Goal: Task Accomplishment & Management: Complete application form

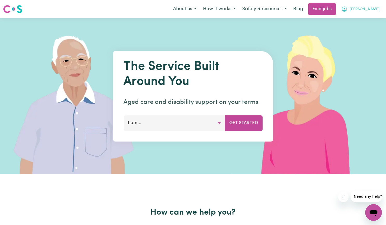
click at [367, 9] on span "[PERSON_NAME]" at bounding box center [365, 9] width 30 height 6
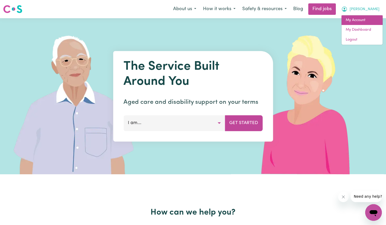
click at [358, 22] on link "My Account" at bounding box center [362, 20] width 41 height 10
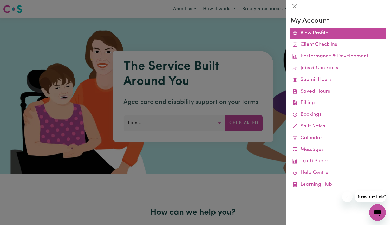
click at [318, 36] on link "View Profile" at bounding box center [337, 34] width 95 height 12
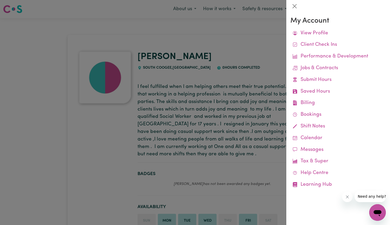
click at [215, 168] on div at bounding box center [195, 112] width 390 height 225
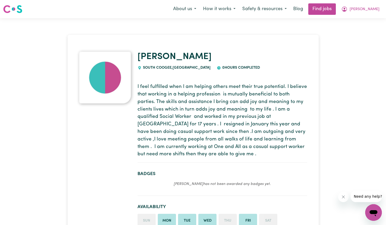
click at [109, 71] on img at bounding box center [105, 77] width 52 height 52
click at [348, 10] on icon "My Account" at bounding box center [344, 9] width 6 height 6
click at [356, 31] on link "My Dashboard" at bounding box center [362, 30] width 41 height 10
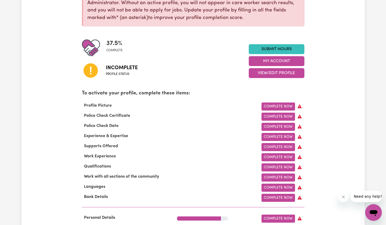
scroll to position [92, 0]
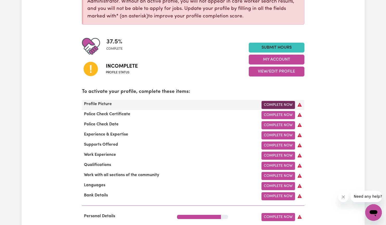
click at [274, 105] on link "Complete Now" at bounding box center [279, 105] width 34 height 8
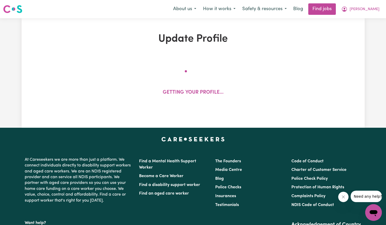
select select "[DEMOGRAPHIC_DATA]"
select select "[DEMOGRAPHIC_DATA] Citizen"
select select "Studying a healthcare related degree or qualification"
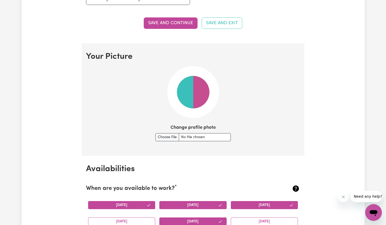
scroll to position [332, 0]
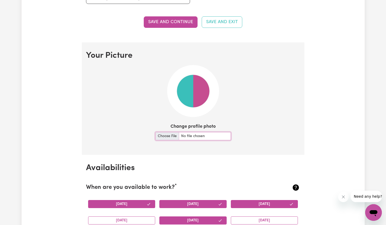
click at [161, 135] on input "Change profile photo" at bounding box center [192, 136] width 75 height 8
click at [171, 137] on input "Change profile photo" at bounding box center [192, 136] width 75 height 8
type input "C:\fakepath\05104cbb-f1e3-40bb-bd31-b12e64c41e6e.jpg"
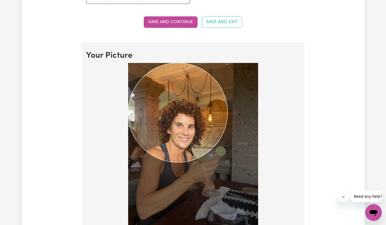
click at [228, 171] on div at bounding box center [193, 149] width 130 height 173
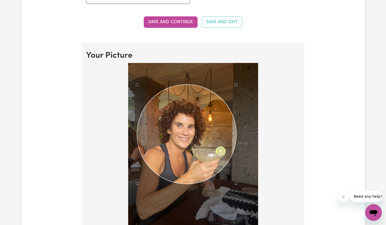
click at [210, 153] on div "Use the arrow keys to move the crop selection area" at bounding box center [186, 133] width 99 height 99
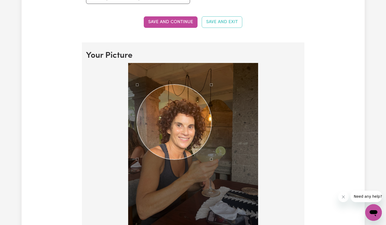
click at [211, 168] on div at bounding box center [193, 149] width 130 height 173
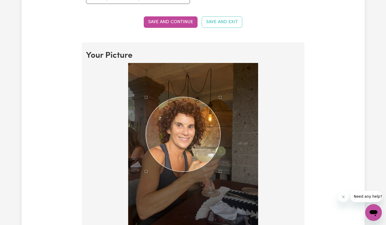
click at [194, 157] on div "Use the arrow keys to move the crop selection area" at bounding box center [183, 134] width 75 height 75
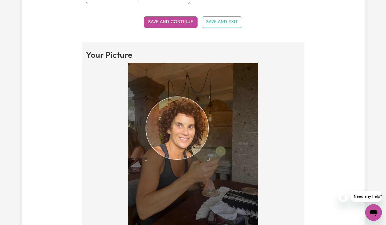
click at [210, 162] on div at bounding box center [193, 149] width 130 height 173
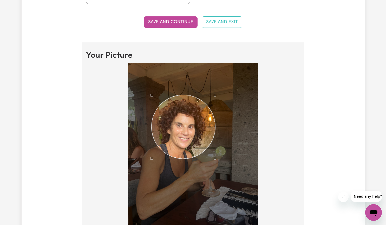
click at [196, 150] on div "Use the arrow keys to move the crop selection area" at bounding box center [184, 127] width 64 height 64
click at [194, 23] on button "Save and continue" at bounding box center [171, 21] width 54 height 11
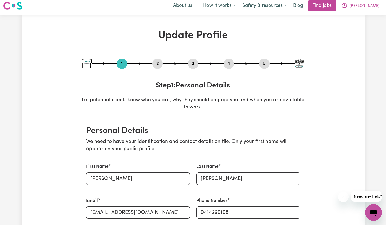
scroll to position [0, 0]
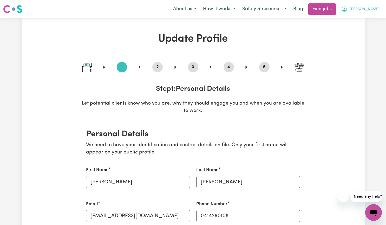
click at [371, 7] on span "[PERSON_NAME]" at bounding box center [365, 9] width 30 height 6
click at [359, 21] on link "My Account" at bounding box center [362, 20] width 41 height 10
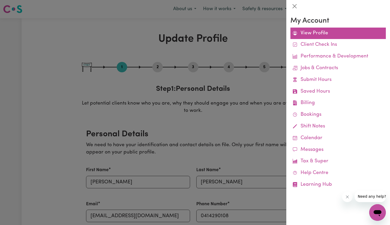
click at [318, 32] on link "View Profile" at bounding box center [337, 34] width 95 height 12
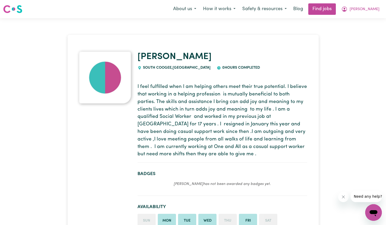
click at [102, 67] on img at bounding box center [105, 77] width 52 height 52
click at [371, 5] on button "[PERSON_NAME]" at bounding box center [360, 9] width 45 height 11
click at [358, 28] on link "My Dashboard" at bounding box center [362, 30] width 41 height 10
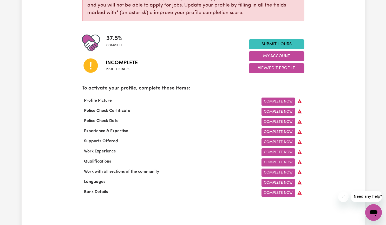
scroll to position [95, 0]
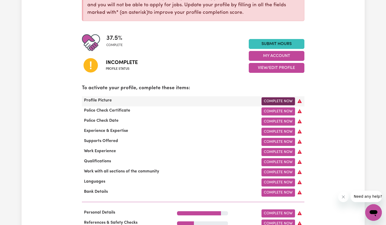
click at [285, 103] on link "Complete Now" at bounding box center [279, 101] width 34 height 8
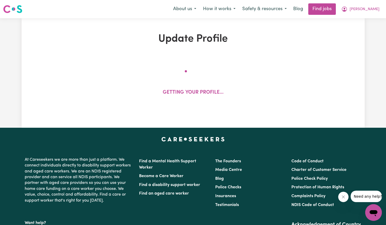
select select "[DEMOGRAPHIC_DATA]"
select select "[DEMOGRAPHIC_DATA] Citizen"
select select "Studying a healthcare related degree or qualification"
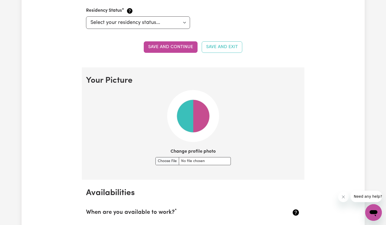
scroll to position [308, 0]
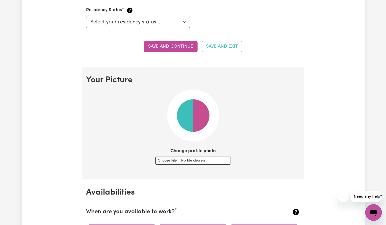
click at [200, 108] on img at bounding box center [193, 115] width 52 height 52
click at [168, 159] on input "Change profile photo" at bounding box center [192, 160] width 75 height 8
type input "C:\fakepath\05104cbb-f1e3-40bb-bd31-b12e64c41e6e.jpg"
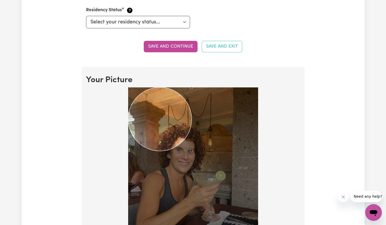
click at [188, 158] on div at bounding box center [193, 173] width 130 height 173
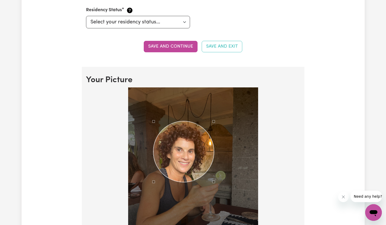
click at [180, 153] on div "Use the arrow keys to move the crop selection area" at bounding box center [183, 151] width 61 height 61
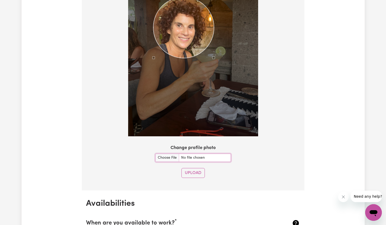
scroll to position [460, 0]
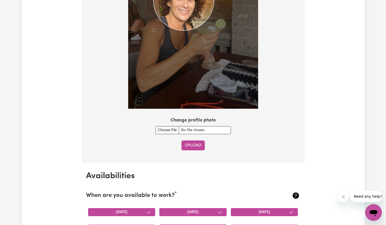
click at [192, 145] on button "Upload" at bounding box center [192, 145] width 23 height 10
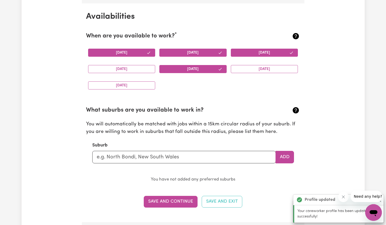
scroll to position [487, 0]
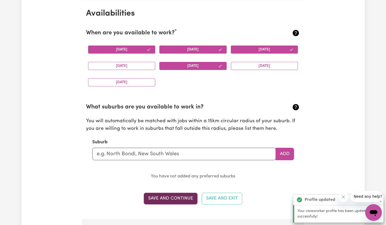
click at [166, 195] on button "Save and Continue" at bounding box center [171, 198] width 54 height 11
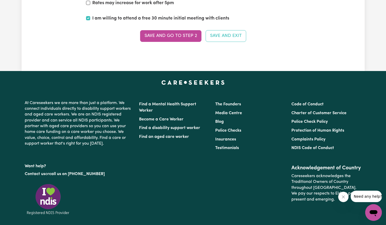
scroll to position [1328, 0]
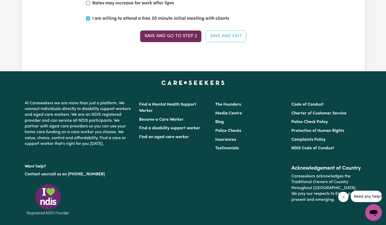
click at [188, 41] on button "Save and go to Step 2" at bounding box center [170, 35] width 61 height 11
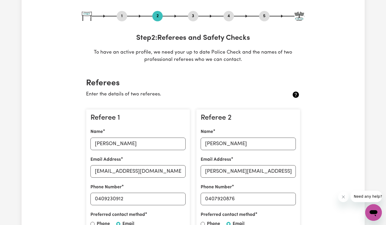
scroll to position [54, 0]
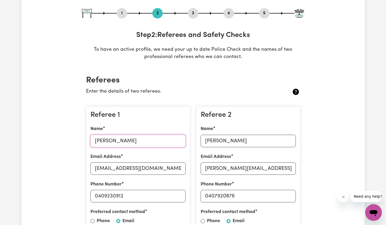
drag, startPoint x: 133, startPoint y: 142, endPoint x: 78, endPoint y: 142, distance: 54.9
type input "[PERSON_NAME]"
click at [107, 169] on input "[EMAIL_ADDRESS][DOMAIN_NAME]" at bounding box center [137, 168] width 95 height 12
type input "[PERSON_NAME][EMAIL_ADDRESS][DOMAIN_NAME]"
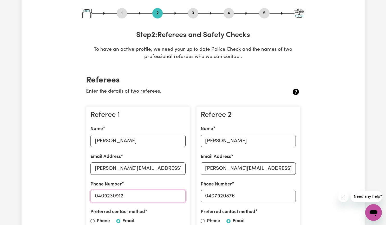
drag, startPoint x: 127, startPoint y: 197, endPoint x: 70, endPoint y: 197, distance: 56.7
click at [110, 168] on input "[PERSON_NAME][EMAIL_ADDRESS][DOMAIN_NAME]" at bounding box center [137, 168] width 95 height 12
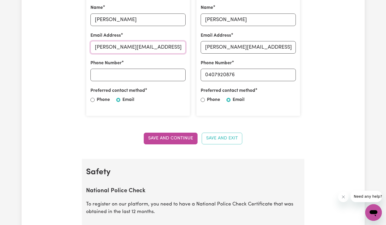
scroll to position [177, 0]
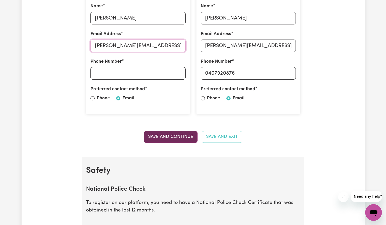
type input "[PERSON_NAME][EMAIL_ADDRESS][DOMAIN_NAME]"
click at [182, 136] on button "Save and Continue" at bounding box center [171, 136] width 54 height 11
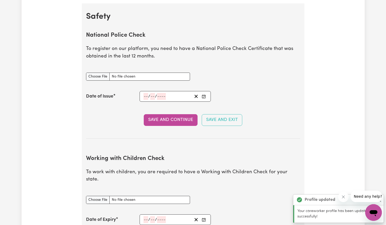
scroll to position [334, 0]
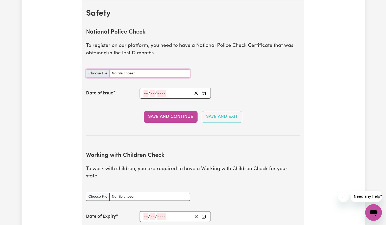
click at [100, 74] on input "National Police Check document" at bounding box center [138, 73] width 104 height 8
type input "C:\fakepath\National_Police_Check-10217062-1736898665-Criminal_History_Certific…"
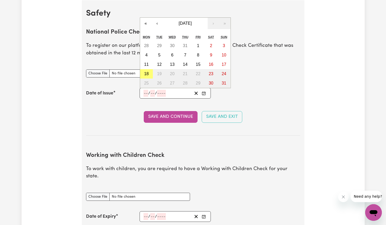
click at [144, 92] on input "number" at bounding box center [145, 93] width 5 height 7
type input "15"
type input "01"
type input "0002-01-15"
type input "1"
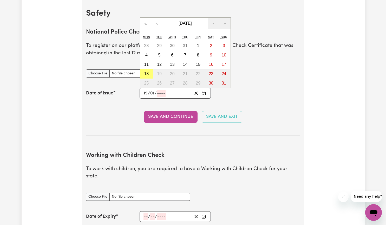
type input "2"
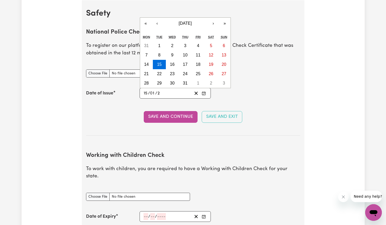
type input "0025-01-15"
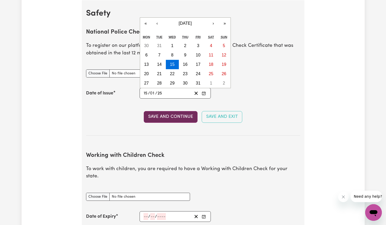
type input "25"
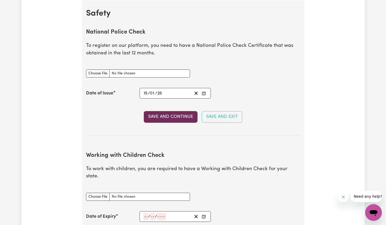
click at [172, 116] on button "Save and Continue" at bounding box center [171, 116] width 54 height 11
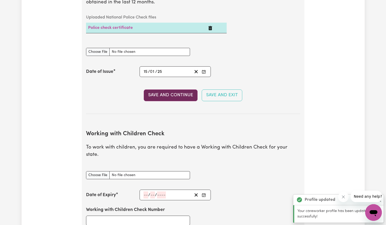
scroll to position [384, 0]
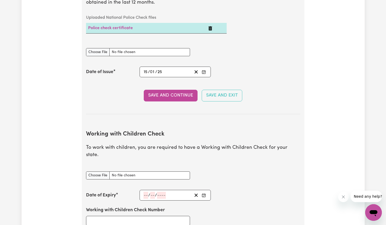
click at [160, 71] on div "0025-01-15 15 / 0 1 / 25 « ‹ [DATE] › » Mon Tue Wed Thu Fri Sat Sun 30 31 1 2 3…" at bounding box center [175, 72] width 71 height 11
click at [176, 80] on section "National Police Check To register on our platform, you need to have a National …" at bounding box center [193, 42] width 214 height 144
click at [101, 171] on input "Working with Children Check document" at bounding box center [138, 175] width 104 height 8
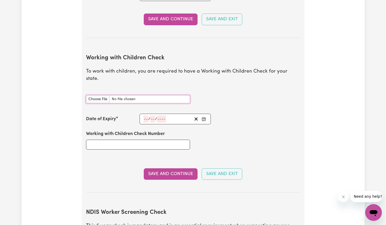
scroll to position [465, 0]
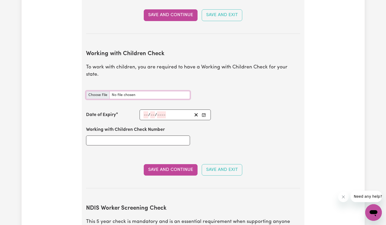
click at [150, 91] on input "Working with Children Check document" at bounding box center [138, 95] width 104 height 8
type input "C:\fakepath\WWC Check.png"
click at [144, 111] on input "number" at bounding box center [145, 114] width 5 height 7
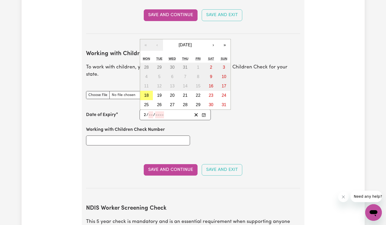
type input "26"
type input "02"
type input "2025"
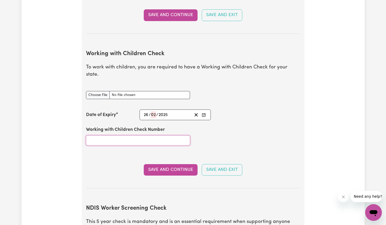
click at [188, 135] on input "Working with Children Check Number" at bounding box center [138, 140] width 104 height 10
type input "WWC306318V"
click at [176, 164] on button "Save and Continue" at bounding box center [171, 169] width 54 height 11
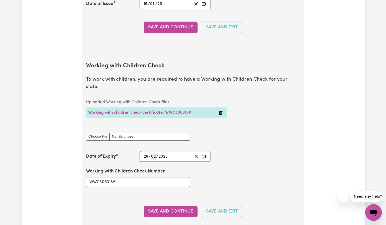
scroll to position [453, 0]
click at [96, 132] on input "Working with Children Check document" at bounding box center [138, 136] width 104 height 8
type input "C:\fakepath\WWC Check.png"
click at [181, 205] on button "Save and Continue" at bounding box center [171, 210] width 54 height 11
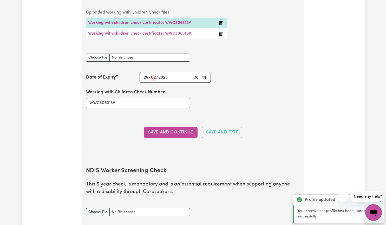
scroll to position [542, 0]
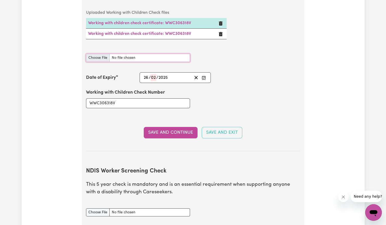
click at [151, 54] on input "Working with Children Check document" at bounding box center [138, 58] width 104 height 8
type input "C:\fakepath\Working With Children Check.pdf"
click at [174, 127] on button "Save and Continue" at bounding box center [171, 132] width 54 height 11
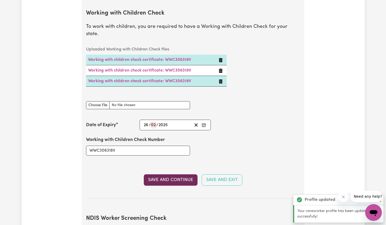
scroll to position [496, 0]
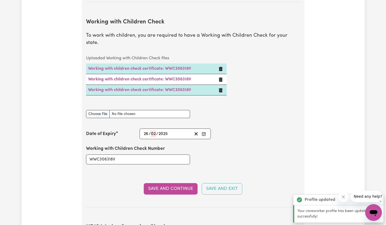
click at [220, 77] on icon "Delete Working with children check certificate: WWC306318V" at bounding box center [221, 79] width 4 height 4
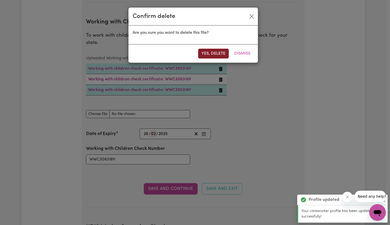
click at [216, 56] on button "Yes, delete" at bounding box center [213, 54] width 31 height 10
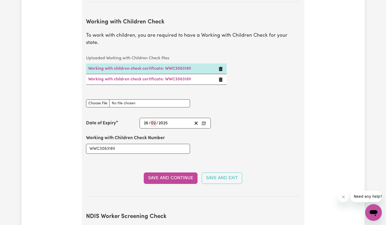
click at [221, 77] on icon "Delete Working with children check certificate: WWC306318V" at bounding box center [221, 79] width 4 height 4
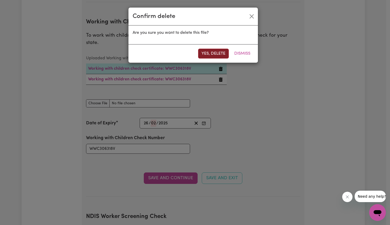
click at [216, 56] on button "Yes, delete" at bounding box center [213, 54] width 31 height 10
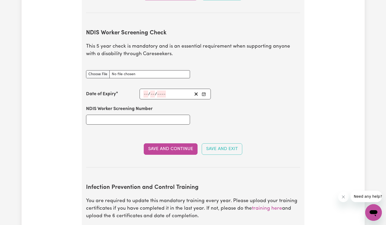
scroll to position [669, 0]
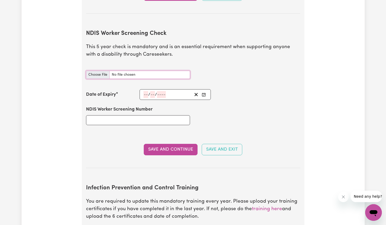
click at [99, 71] on input "NDIS Worker Screening Check document" at bounding box center [138, 75] width 104 height 8
type input "C:\fakepath\NDIS_Worker_Orientation_Completion_Certificate.pdf"
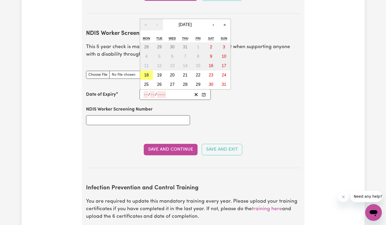
click at [145, 91] on input "number" at bounding box center [145, 94] width 5 height 7
click at [150, 80] on button "25" at bounding box center [146, 84] width 13 height 9
type input "[DATE]"
type input "25"
type input "8"
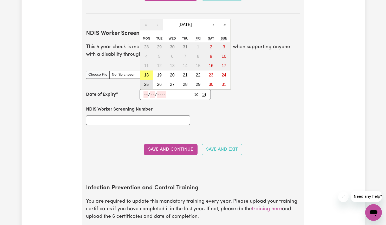
type input "2025"
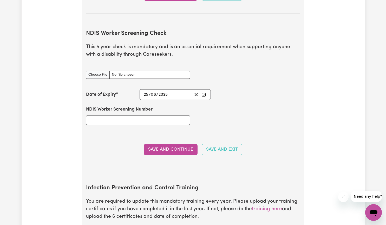
click at [155, 91] on input "8" at bounding box center [153, 94] width 5 height 7
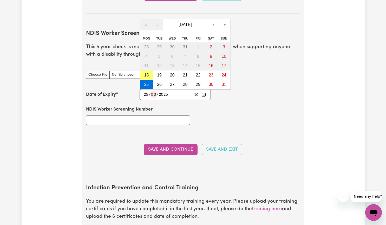
type input "02"
type input "2023"
type input "[PHONE_NUMBER]"
type input "2"
type input "203"
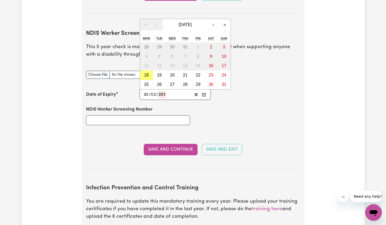
type input "[DATE]"
type input "2030"
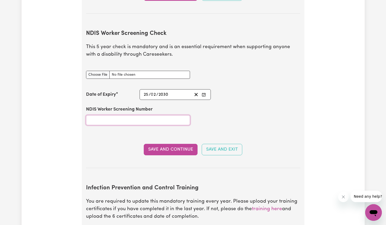
click at [161, 116] on input "NDIS Worker Screening Number" at bounding box center [138, 120] width 104 height 10
paste input "18523852"
type input "18523852"
click at [102, 71] on input "NDIS Worker Screening Check document" at bounding box center [138, 75] width 104 height 8
type input "C:\fakepath\ec5b9bf91944f323-[PERSON_NAME] - NDISWC – clearance.pdf"
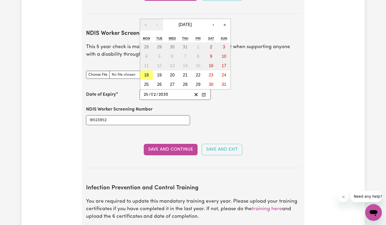
click at [148, 91] on input "25" at bounding box center [145, 94] width 5 height 7
click at [183, 80] on button "28" at bounding box center [185, 84] width 13 height 9
type input "[DATE]"
type input "28"
type input "8"
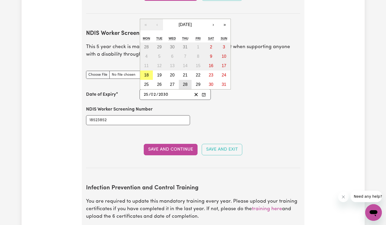
type input "2025"
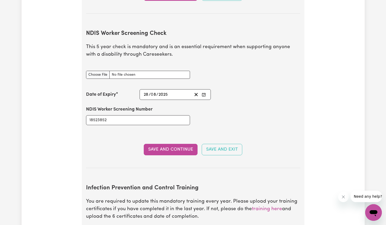
click at [168, 91] on div "[DATE] 28 / 0 8 / 2025" at bounding box center [167, 94] width 49 height 7
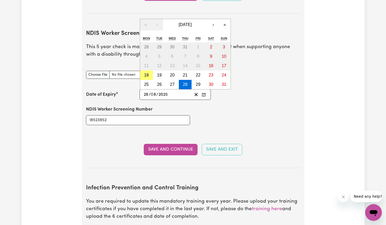
click at [166, 91] on input "2025" at bounding box center [163, 94] width 10 height 7
click at [155, 91] on input "8" at bounding box center [153, 94] width 5 height 7
type input "02"
type input "203"
type input "[DATE]"
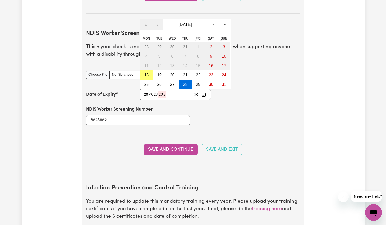
type input "2"
type input "2030"
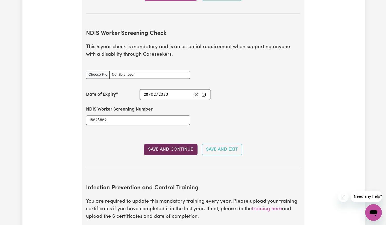
click at [162, 144] on button "Save and Continue" at bounding box center [171, 149] width 54 height 11
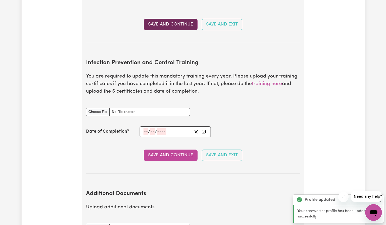
scroll to position [838, 0]
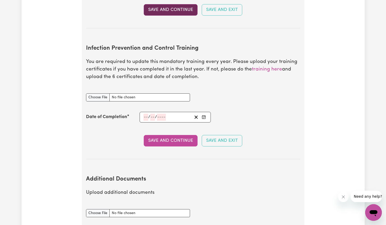
click at [162, 142] on section "Infection Prevention and Control Training You are required to update this manda…" at bounding box center [193, 98] width 214 height 122
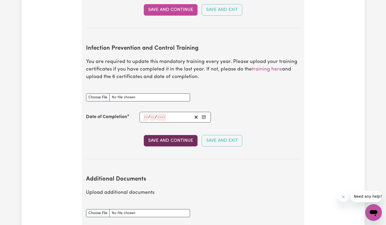
click at [167, 135] on button "Save and Continue" at bounding box center [171, 140] width 54 height 11
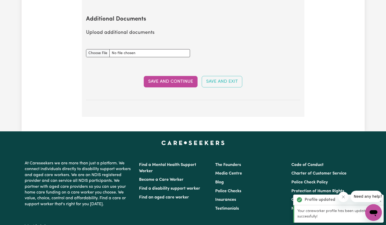
scroll to position [998, 0]
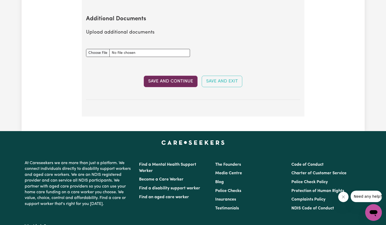
click at [183, 76] on button "Save and Continue" at bounding box center [171, 81] width 54 height 11
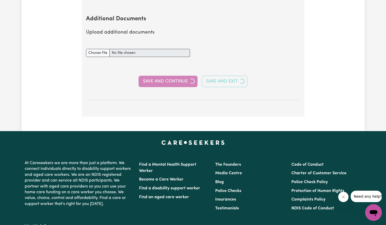
select select "Certificate III (Individual Support)"
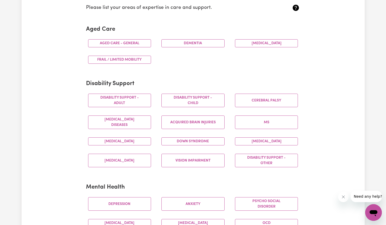
scroll to position [149, 0]
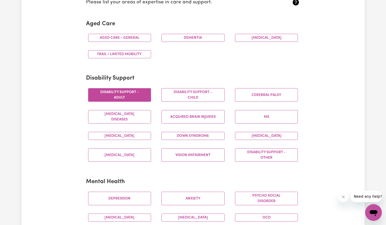
click at [121, 97] on button "Disability support - Adult" at bounding box center [119, 95] width 63 height 14
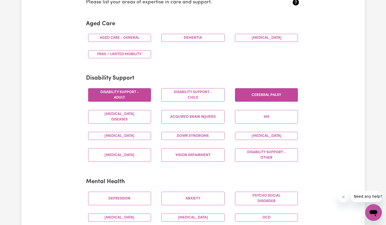
click at [256, 94] on button "Cerebral Palsy" at bounding box center [266, 95] width 63 height 14
click at [257, 135] on button "[MEDICAL_DATA]" at bounding box center [266, 136] width 63 height 8
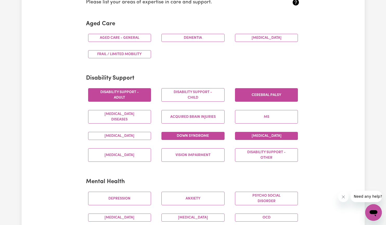
click at [191, 135] on button "Down syndrome" at bounding box center [192, 136] width 63 height 8
click at [189, 114] on button "Acquired Brain Injuries" at bounding box center [192, 117] width 63 height 14
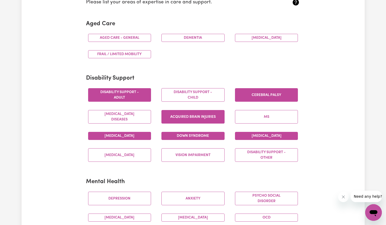
click at [132, 135] on button "[MEDICAL_DATA]" at bounding box center [119, 136] width 63 height 8
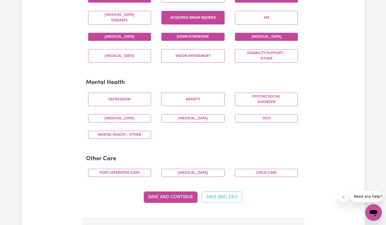
scroll to position [249, 0]
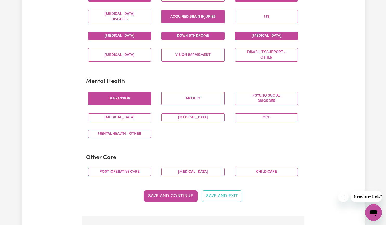
click at [126, 99] on button "Depression" at bounding box center [119, 99] width 63 height 14
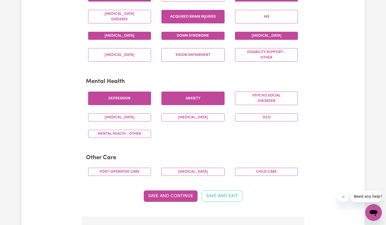
click at [184, 96] on button "Anxiety" at bounding box center [192, 99] width 63 height 14
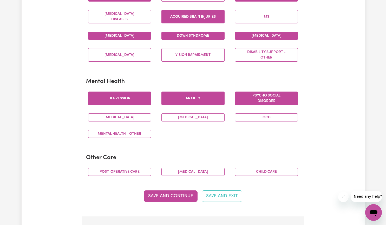
click at [254, 95] on button "Psycho social disorder" at bounding box center [266, 99] width 63 height 14
click at [191, 120] on button "[MEDICAL_DATA]" at bounding box center [192, 117] width 63 height 8
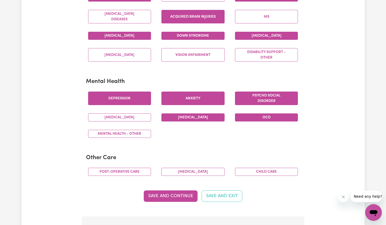
click at [269, 118] on button "OCD" at bounding box center [266, 117] width 63 height 8
click at [161, 196] on button "Save and Continue" at bounding box center [171, 195] width 54 height 11
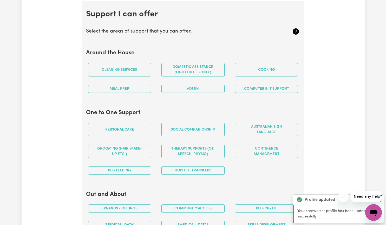
scroll to position [465, 0]
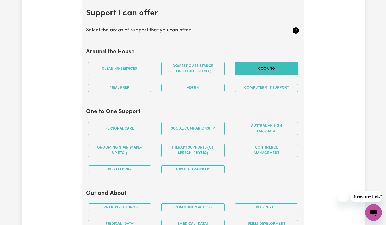
click at [261, 73] on button "Cooking" at bounding box center [266, 69] width 63 height 14
click at [135, 86] on button "Meal prep" at bounding box center [119, 88] width 63 height 8
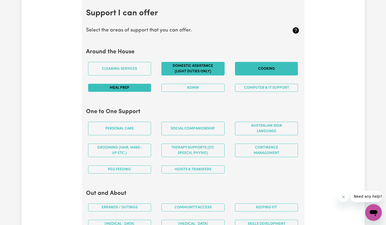
click at [181, 68] on button "Domestic assistance (light duties only)" at bounding box center [192, 69] width 63 height 14
click at [177, 131] on button "Social companionship" at bounding box center [192, 129] width 63 height 14
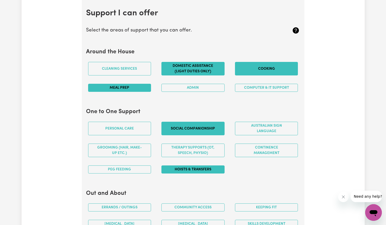
click at [184, 171] on button "Hoists & transfers" at bounding box center [192, 169] width 63 height 8
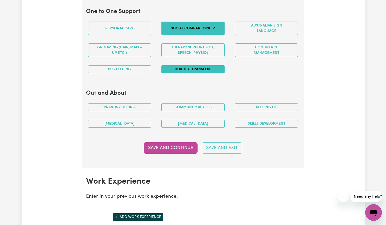
scroll to position [570, 0]
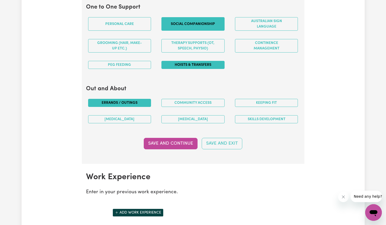
click at [140, 102] on button "Errands / Outings" at bounding box center [119, 103] width 63 height 8
click at [190, 100] on button "Community access" at bounding box center [192, 103] width 63 height 8
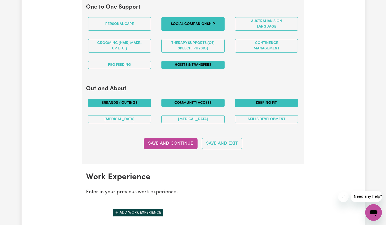
click at [254, 100] on button "Keeping fit" at bounding box center [266, 103] width 63 height 8
click at [251, 120] on button "Skills Development" at bounding box center [266, 119] width 63 height 8
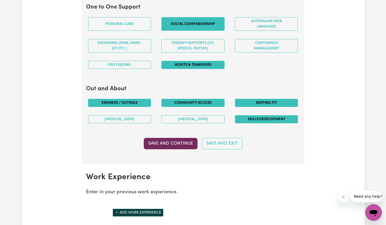
click at [172, 145] on button "Save and Continue" at bounding box center [171, 143] width 54 height 11
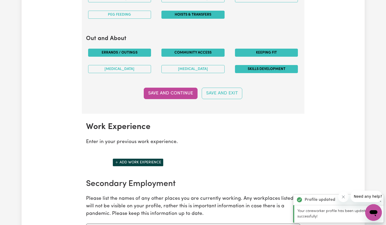
scroll to position [608, 0]
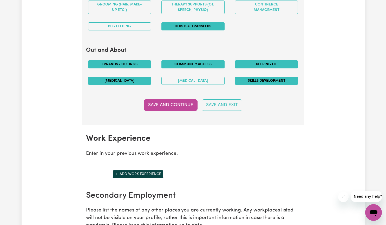
click at [131, 82] on button "[MEDICAL_DATA]" at bounding box center [119, 81] width 63 height 8
click at [186, 80] on button "[MEDICAL_DATA]" at bounding box center [192, 81] width 63 height 8
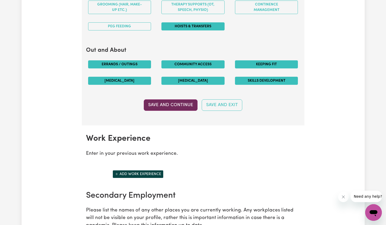
click at [173, 104] on button "Save and Continue" at bounding box center [171, 104] width 54 height 11
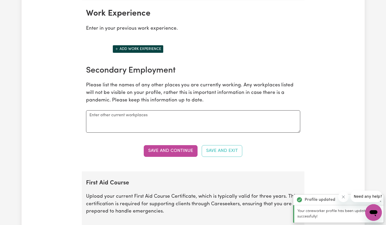
scroll to position [734, 0]
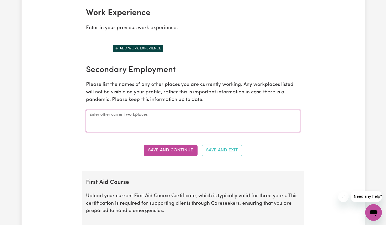
click at [89, 115] on textarea at bounding box center [193, 121] width 214 height 22
type textarea "a"
click at [116, 121] on textarea "Acon Health -inatke nad assesment Officer [DATE]-[DATE]" at bounding box center [193, 121] width 214 height 22
click at [163, 124] on textarea "Acon Health -Itanatke nad assesment Officer [DATE]-[DATE]" at bounding box center [193, 121] width 214 height 22
click at [116, 121] on textarea "Acon Health -Social workerOfficer [DATE]-[DATE]" at bounding box center [193, 121] width 214 height 22
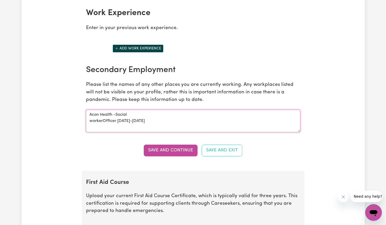
click at [115, 129] on textarea "Acon Health -Social workerOfficer [DATE]-[DATE]" at bounding box center [193, 121] width 214 height 22
click at [136, 128] on textarea "Acon Health -Social worker [DATE]-[DATE]" at bounding box center [193, 121] width 214 height 22
type textarea "Acon Health -Social worker [DATE]-[DATE] One and All-[DATE]-to date"
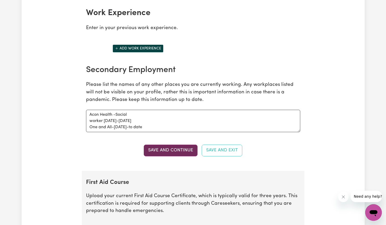
click at [172, 149] on button "Save and Continue" at bounding box center [171, 150] width 54 height 11
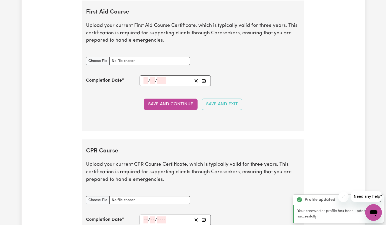
scroll to position [905, 0]
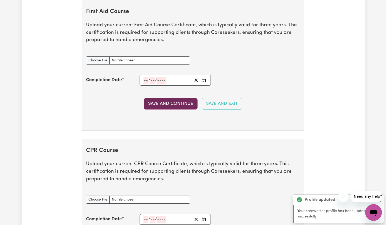
click at [170, 106] on button "Save and Continue" at bounding box center [171, 103] width 54 height 11
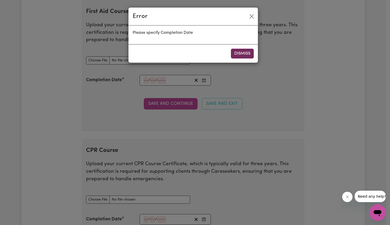
click at [244, 55] on button "Dismiss" at bounding box center [242, 54] width 23 height 10
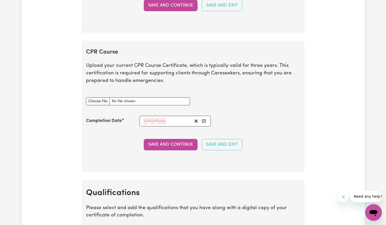
scroll to position [1016, 0]
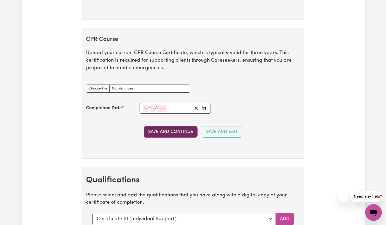
click at [175, 132] on button "Save and Continue" at bounding box center [171, 131] width 54 height 11
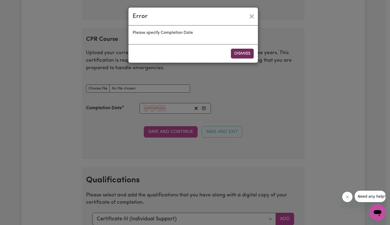
click at [244, 54] on button "Dismiss" at bounding box center [242, 54] width 23 height 10
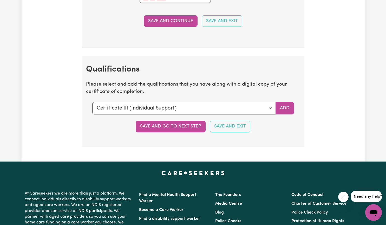
scroll to position [1129, 0]
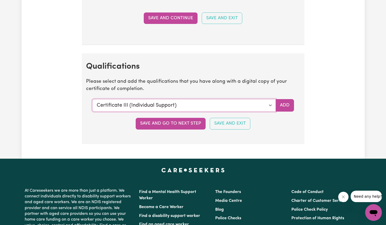
click at [270, 104] on select "Select a qualification to add... Certificate III (Individual Support) Certifica…" at bounding box center [184, 105] width 184 height 12
select select "Bachelor of social work - overseas qualification"
click at [92, 99] on select "Select a qualification to add... Certificate III (Individual Support) Certifica…" at bounding box center [184, 105] width 184 height 12
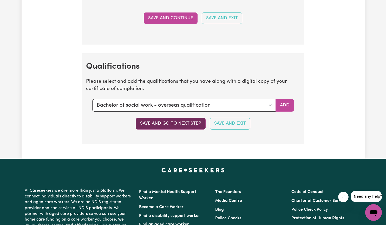
click at [175, 125] on button "Save and go to next step" at bounding box center [171, 123] width 70 height 11
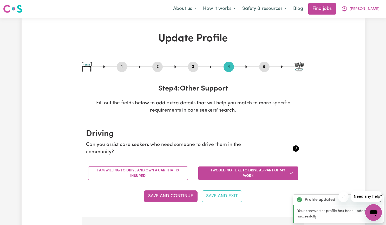
scroll to position [0, 0]
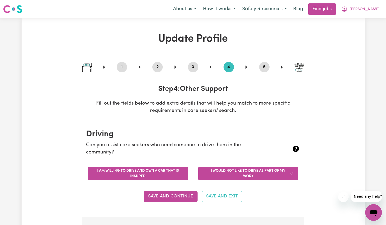
click at [160, 173] on button "I am willing to drive and own a car that is insured" at bounding box center [138, 174] width 100 height 14
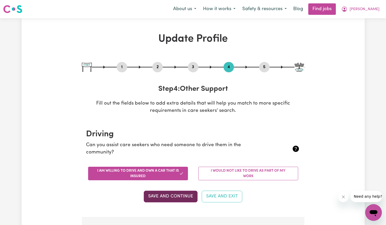
click at [162, 197] on button "Save and Continue" at bounding box center [171, 196] width 54 height 11
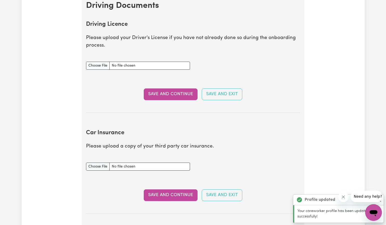
scroll to position [237, 0]
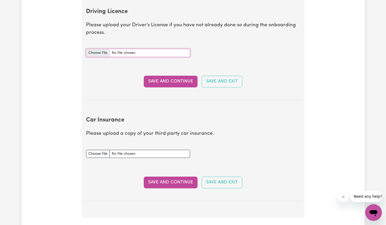
click at [97, 52] on input "Driving Licence document" at bounding box center [138, 53] width 104 height 8
click at [102, 53] on input "Driving Licence document" at bounding box center [138, 53] width 104 height 8
type input "C:\fakepath\BR License Front.jpg"
click at [163, 80] on button "Save and Continue" at bounding box center [171, 81] width 54 height 11
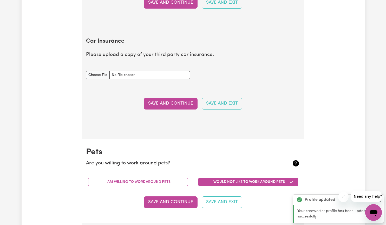
scroll to position [345, 0]
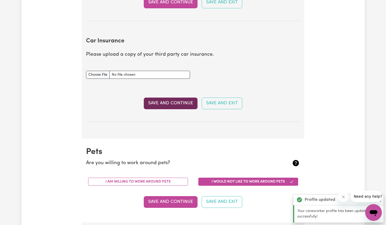
click at [172, 104] on button "Save and Continue" at bounding box center [171, 102] width 54 height 11
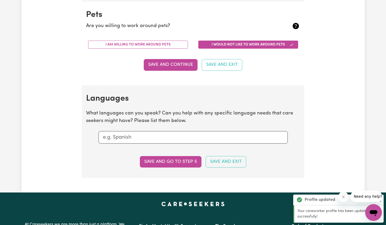
scroll to position [484, 0]
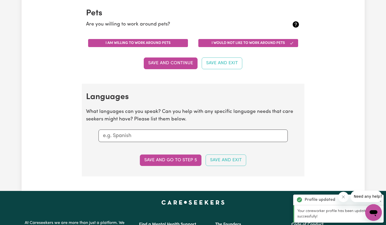
click at [161, 43] on button "I am willing to work around pets" at bounding box center [138, 43] width 100 height 8
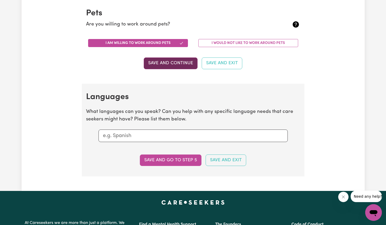
click at [173, 65] on button "Save and Continue" at bounding box center [171, 62] width 54 height 11
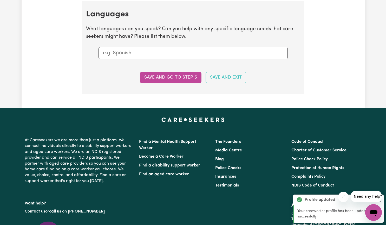
scroll to position [568, 0]
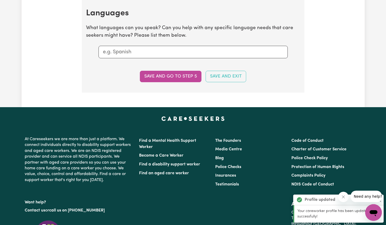
click at [155, 48] on div at bounding box center [193, 52] width 189 height 12
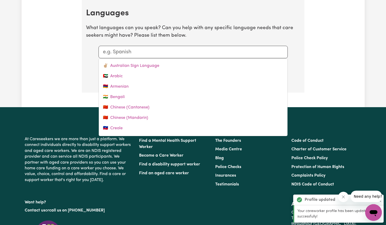
click at [155, 48] on div at bounding box center [193, 52] width 189 height 12
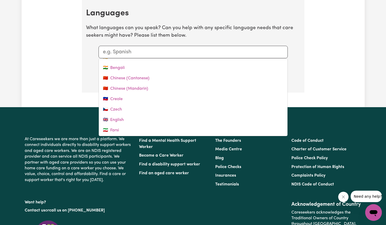
scroll to position [46, 0]
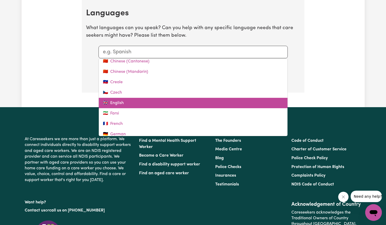
click at [205, 103] on link "🇬🇧 English" at bounding box center [193, 103] width 189 height 10
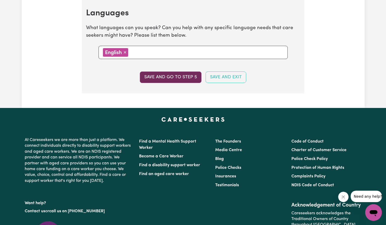
click at [184, 75] on button "Save and go to step 5" at bounding box center [171, 76] width 62 height 11
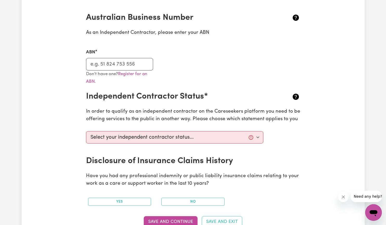
scroll to position [117, 0]
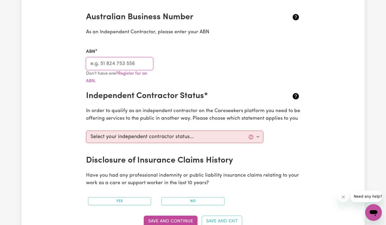
click at [140, 64] on input "ABN" at bounding box center [119, 63] width 67 height 12
paste input "78 656 321 743"
type input "78 656 321 743"
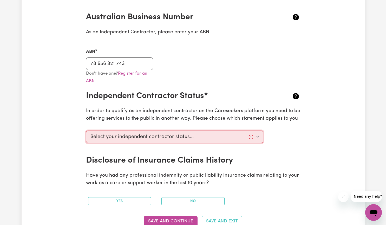
click at [257, 137] on select "Select your independent contractor status... I am providing services through an…" at bounding box center [175, 137] width 178 height 12
select select "I am providing services privately on my own"
click at [86, 131] on select "Select your independent contractor status... I am providing services through an…" at bounding box center [175, 137] width 178 height 12
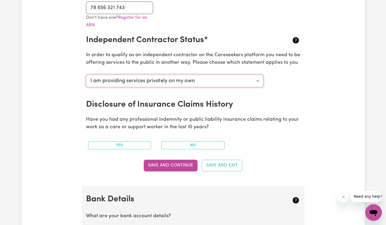
scroll to position [177, 0]
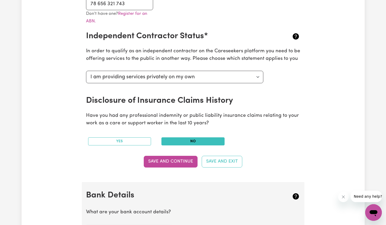
click at [204, 142] on button "No" at bounding box center [192, 141] width 63 height 8
click at [164, 167] on button "Save and Continue" at bounding box center [171, 161] width 54 height 11
click at [166, 160] on div "Save and Continue Save and Exit" at bounding box center [193, 161] width 214 height 11
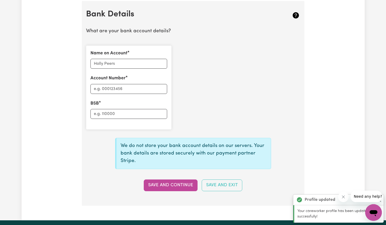
scroll to position [359, 0]
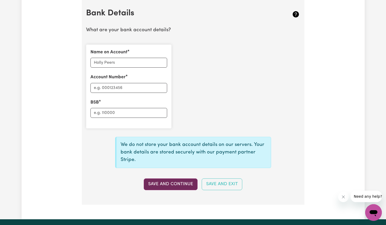
click at [177, 186] on button "Save and Continue" at bounding box center [171, 183] width 54 height 11
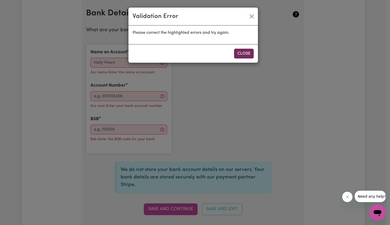
click at [240, 52] on button "Close" at bounding box center [244, 54] width 20 height 10
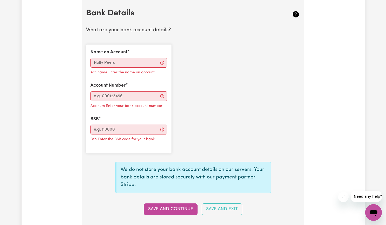
scroll to position [358, 0]
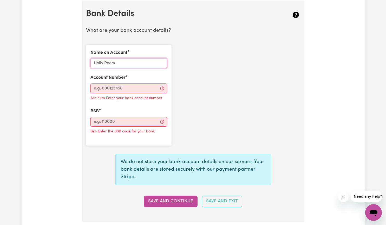
click at [131, 66] on input "Name on Account" at bounding box center [128, 63] width 77 height 10
type input "[PERSON_NAME]"
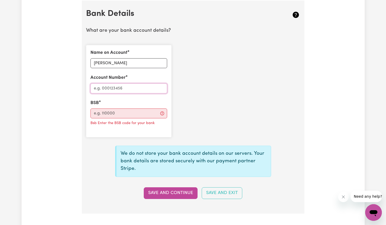
click at [94, 89] on input "Account Number" at bounding box center [128, 88] width 77 height 10
type input "062124"
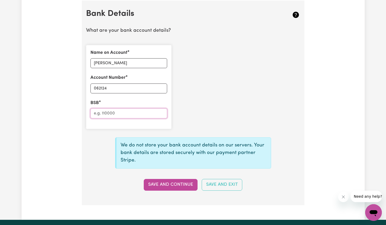
click at [121, 114] on input "BSB" at bounding box center [128, 113] width 77 height 10
type input "062124"
click at [114, 86] on input "062124" at bounding box center [128, 88] width 77 height 10
type input "0"
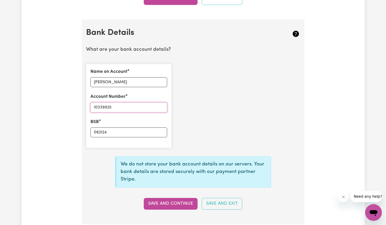
scroll to position [338, 0]
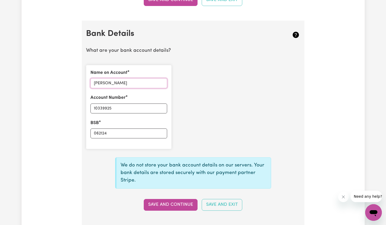
click at [114, 86] on input "[PERSON_NAME]" at bounding box center [128, 83] width 77 height 10
click at [161, 203] on button "Save and Continue" at bounding box center [171, 204] width 54 height 11
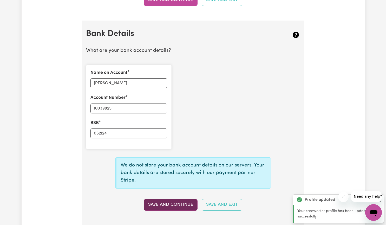
type input "****9925"
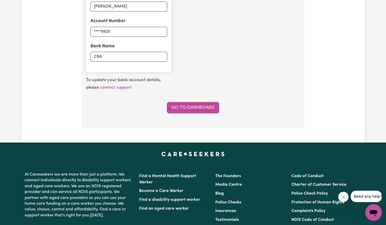
scroll to position [418, 0]
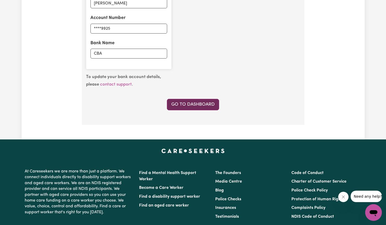
click at [204, 106] on link "Go to Dashboard" at bounding box center [193, 104] width 52 height 11
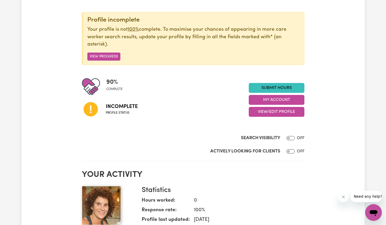
scroll to position [47, 0]
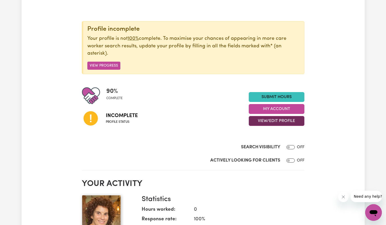
click at [275, 118] on button "View/Edit Profile" at bounding box center [277, 121] width 56 height 10
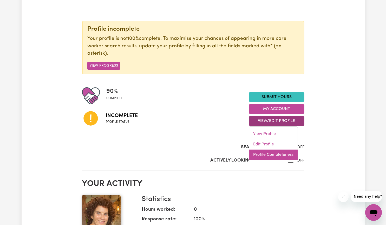
click at [274, 153] on link "Profile Completeness" at bounding box center [273, 154] width 49 height 10
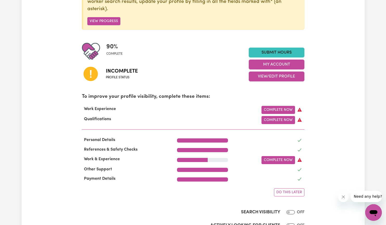
scroll to position [97, 0]
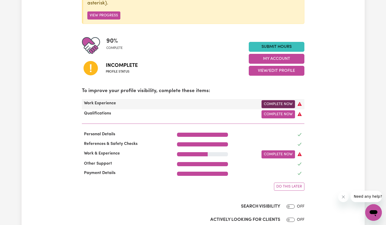
click at [281, 103] on link "Complete Now" at bounding box center [279, 104] width 34 height 8
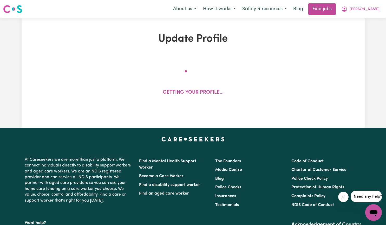
select select "Certificate III (Individual Support)"
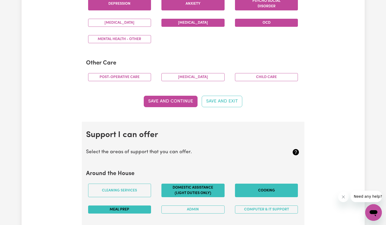
scroll to position [344, 0]
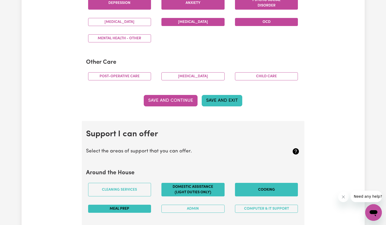
click at [229, 100] on button "Save and Exit" at bounding box center [222, 100] width 41 height 11
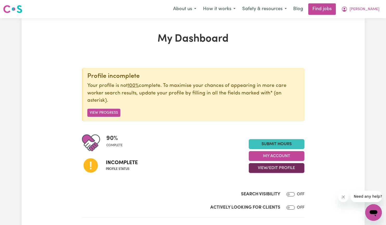
click at [266, 166] on button "View/Edit Profile" at bounding box center [277, 168] width 56 height 10
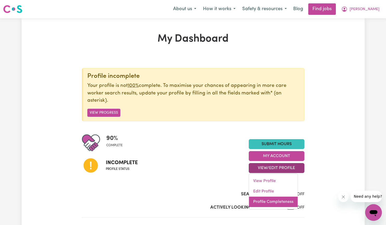
click at [269, 201] on link "Profile Completeness" at bounding box center [273, 202] width 49 height 10
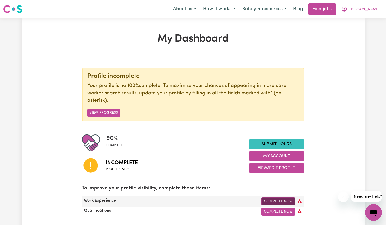
click at [268, 201] on link "Complete Now" at bounding box center [279, 201] width 34 height 8
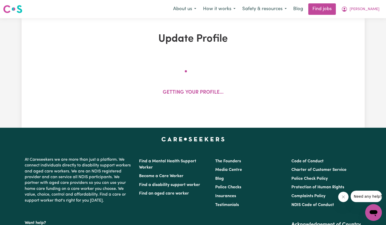
select select "Certificate III (Individual Support)"
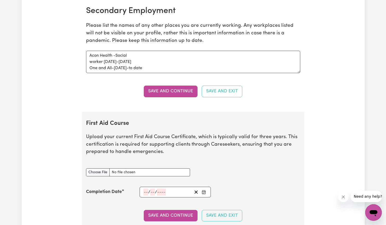
scroll to position [778, 0]
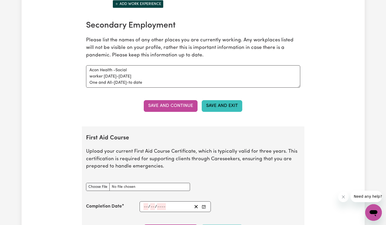
click at [221, 101] on button "Save and Exit" at bounding box center [222, 105] width 41 height 11
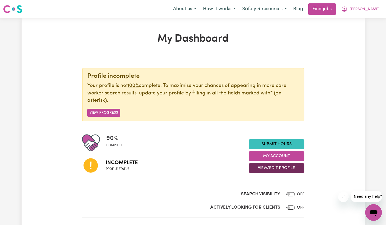
click at [276, 169] on button "View/Edit Profile" at bounding box center [277, 168] width 56 height 10
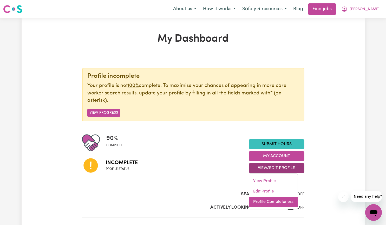
click at [273, 202] on link "Profile Completeness" at bounding box center [273, 202] width 49 height 10
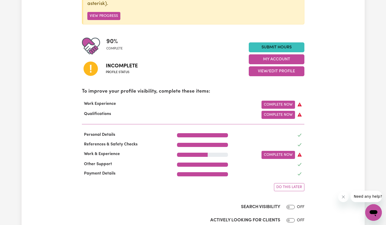
scroll to position [98, 0]
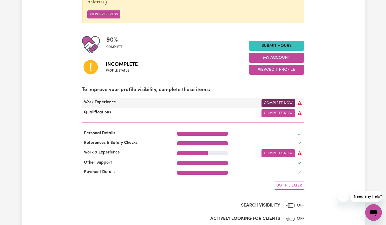
click at [279, 103] on link "Complete Now" at bounding box center [279, 103] width 34 height 8
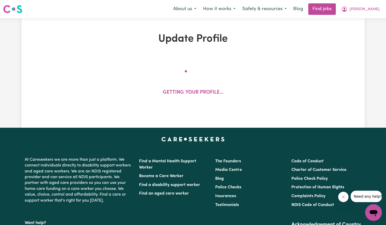
select select "Certificate III (Individual Support)"
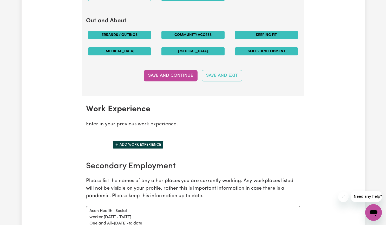
scroll to position [638, 0]
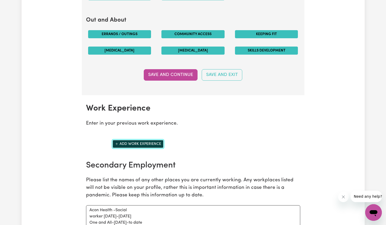
click at [125, 144] on button "Add work experience" at bounding box center [138, 144] width 51 height 8
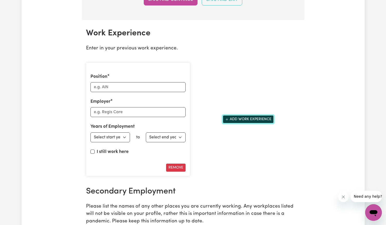
scroll to position [720, 0]
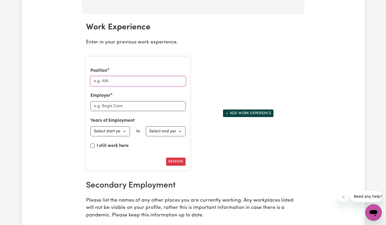
click at [149, 82] on input "Position" at bounding box center [137, 81] width 95 height 10
click at [106, 81] on input "[PERSON_NAME] and assesmentOfficer" at bounding box center [137, 81] width 95 height 10
click at [136, 81] on input "Intake and assesmentOfficer" at bounding box center [137, 81] width 95 height 10
click at [118, 82] on input "Intake and assesment Officer" at bounding box center [137, 81] width 95 height 10
type input "Intake and Assesment Officer"
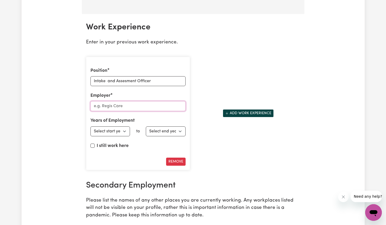
click at [126, 107] on input "Employer" at bounding box center [137, 106] width 95 height 10
type input "Acon Health"
click at [123, 128] on select "Select start year [DATE] 1952 1953 1954 1955 1956 1957 1958 1959 1960 1961 1962…" at bounding box center [110, 131] width 40 height 10
select select "2008"
click at [90, 126] on select "Select start year [DATE] 1952 1953 1954 1955 1956 1957 1958 1959 1960 1961 1962…" at bounding box center [110, 131] width 40 height 10
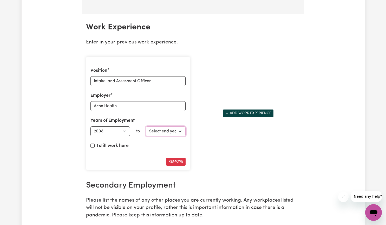
click at [179, 131] on select "Select end year [DATE] 1952 1953 1954 1955 1956 1957 1958 1959 1960 1961 1962 1…" at bounding box center [166, 131] width 40 height 10
select select "2025"
click at [146, 126] on select "Select end year [DATE] 1952 1953 1954 1955 1956 1957 1958 1959 1960 1961 1962 1…" at bounding box center [166, 131] width 40 height 10
click at [262, 113] on button "Add work experience" at bounding box center [248, 113] width 51 height 8
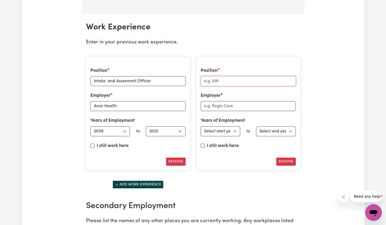
click at [235, 81] on input "Position" at bounding box center [248, 81] width 95 height 10
type input "O"
type input "Disability Support Worker"
click at [246, 107] on input "Employer" at bounding box center [248, 106] width 95 height 10
type input "One and All"
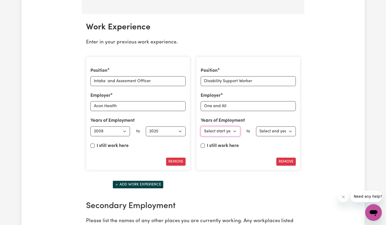
click at [234, 132] on select "Select start year [DATE] 1952 1953 1954 1955 1956 1957 1958 1959 1960 1961 1962…" at bounding box center [221, 131] width 40 height 10
select select "2025"
click at [201, 126] on select "Select start year [DATE] 1952 1953 1954 1955 1956 1957 1958 1959 1960 1961 1962…" at bounding box center [221, 131] width 40 height 10
click at [202, 146] on input "I still work here" at bounding box center [203, 145] width 4 height 4
checkbox input "true"
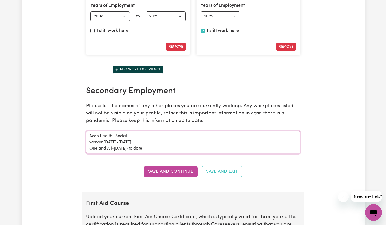
scroll to position [0, 0]
drag, startPoint x: 129, startPoint y: 152, endPoint x: 91, endPoint y: 132, distance: 42.9
click at [91, 132] on textarea "Acon Health -Social worker [DATE]-[DATE] One and All-[DATE]-to date" at bounding box center [193, 142] width 214 height 22
type textarea "025-to date"
drag, startPoint x: 114, startPoint y: 136, endPoint x: 68, endPoint y: 137, distance: 46.0
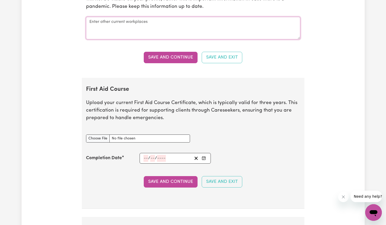
scroll to position [957, 0]
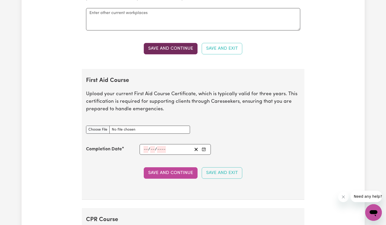
click at [171, 47] on button "Save and Continue" at bounding box center [171, 48] width 54 height 11
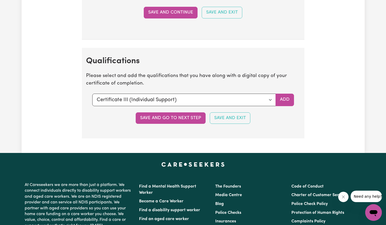
scroll to position [1261, 0]
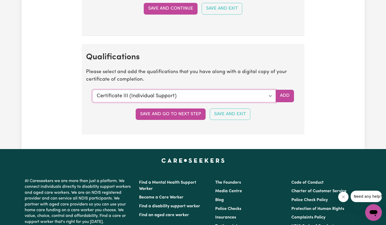
click at [269, 95] on select "Select a qualification to add... Certificate III (Individual Support) Certifica…" at bounding box center [184, 96] width 184 height 12
click at [271, 96] on select "Select a qualification to add... Certificate III (Individual Support) Certifica…" at bounding box center [184, 96] width 184 height 12
select select "Bachelor of social work - overseas qualification"
click at [92, 90] on select "Select a qualification to add... Certificate III (Individual Support) Certifica…" at bounding box center [184, 96] width 184 height 12
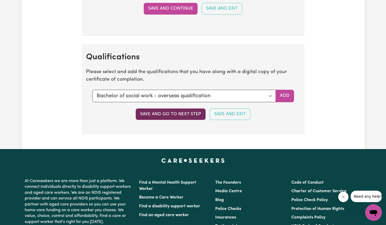
click at [173, 113] on button "Save and go to next step" at bounding box center [171, 113] width 70 height 11
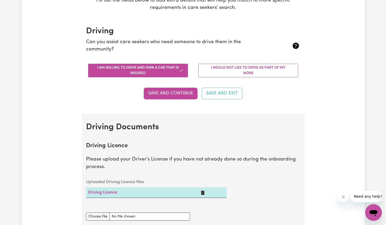
scroll to position [107, 0]
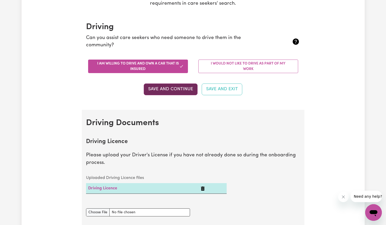
click at [180, 90] on button "Save and Continue" at bounding box center [171, 88] width 54 height 11
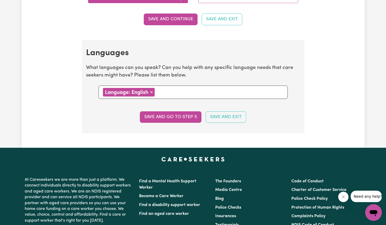
scroll to position [529, 0]
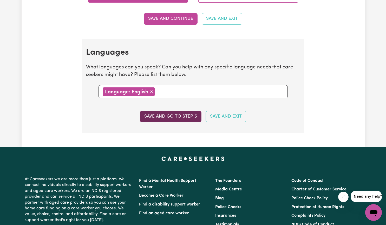
click at [182, 115] on button "Save and go to step 5" at bounding box center [171, 116] width 62 height 11
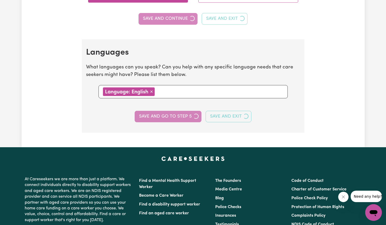
select select "I am providing services privately on my own"
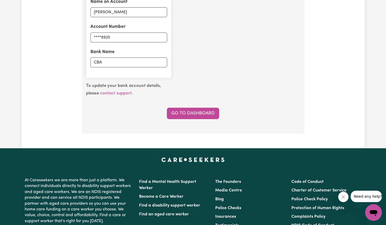
scroll to position [414, 0]
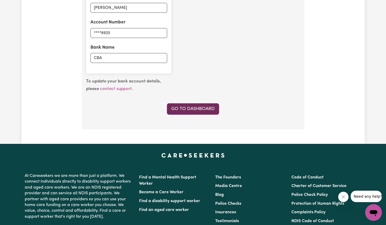
click at [206, 107] on link "Go to Dashboard" at bounding box center [193, 108] width 52 height 11
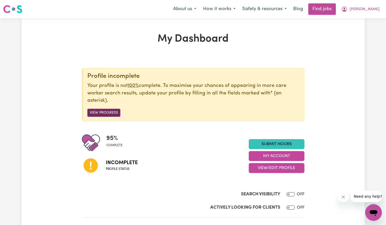
click at [106, 114] on button "View Progress" at bounding box center [103, 113] width 33 height 8
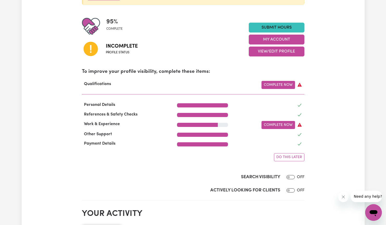
scroll to position [126, 0]
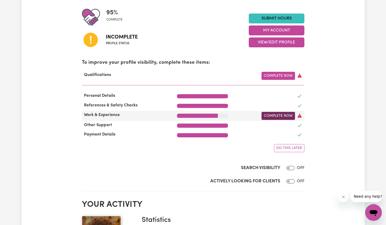
click at [281, 115] on link "Complete Now" at bounding box center [279, 116] width 34 height 8
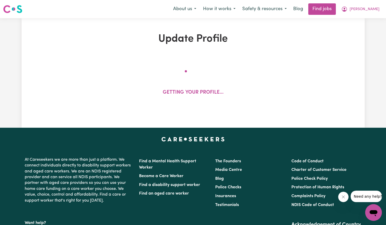
select select "2008"
select select "2025"
select select "Certificate III (Individual Support)"
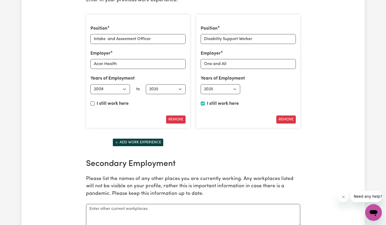
scroll to position [765, 0]
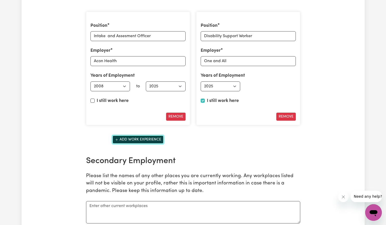
click at [135, 141] on button "Add work experience" at bounding box center [138, 139] width 51 height 8
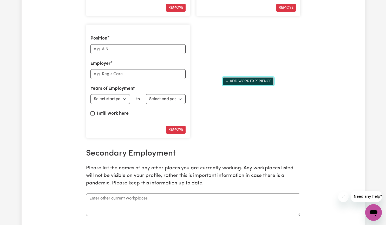
scroll to position [878, 0]
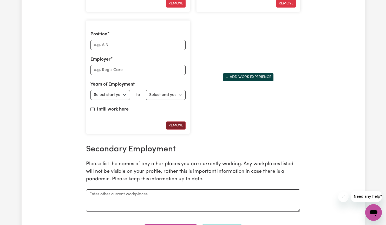
click at [181, 128] on button "Remove" at bounding box center [175, 125] width 19 height 8
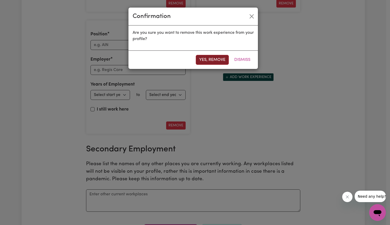
click at [213, 62] on button "Yes, remove" at bounding box center [212, 60] width 33 height 10
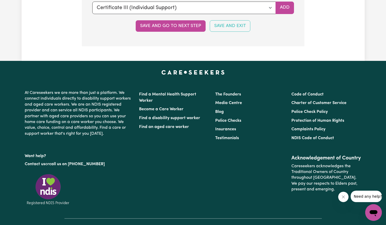
scroll to position [1393, 0]
